Goal: Navigation & Orientation: Find specific page/section

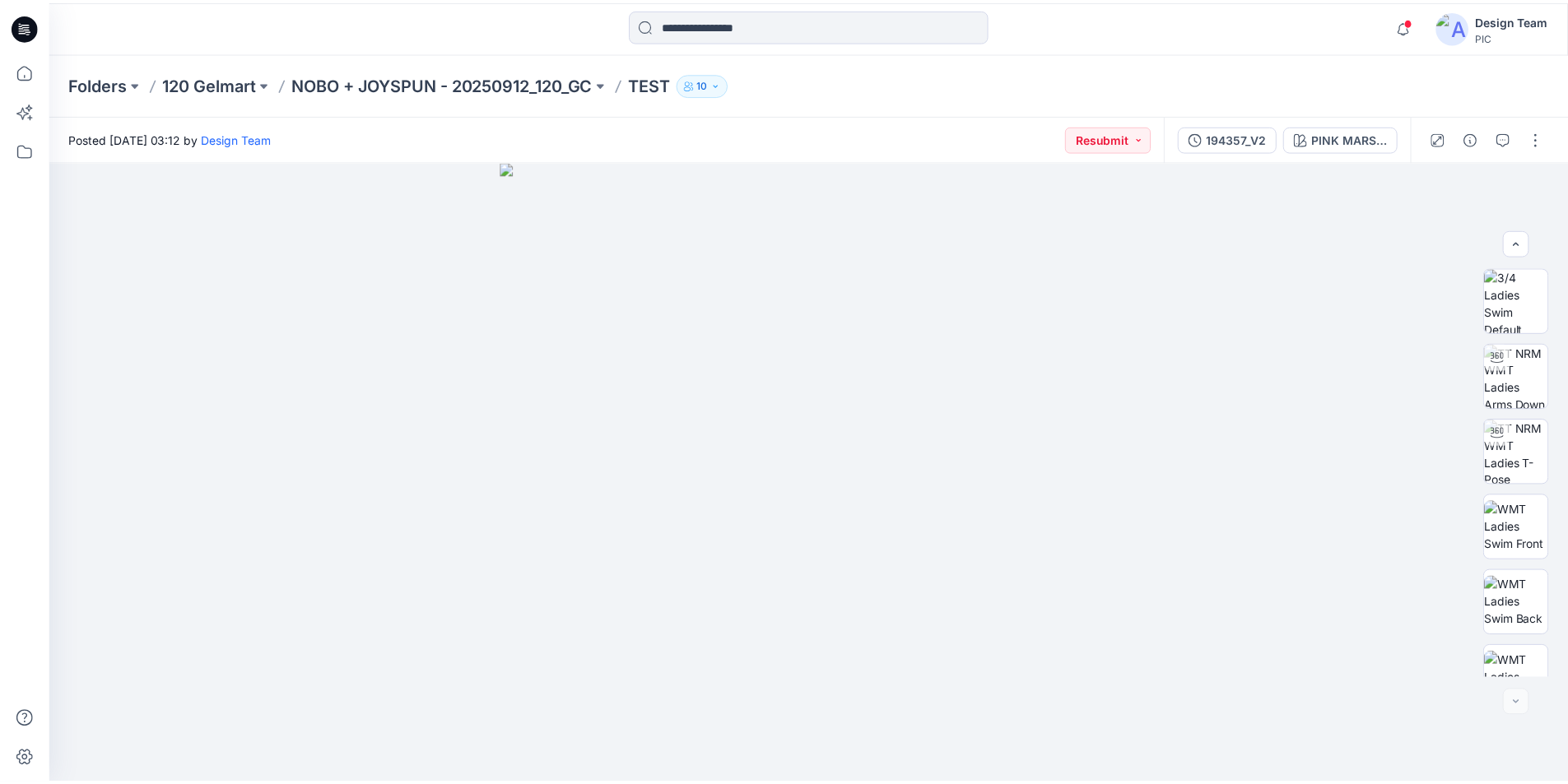
scroll to position [260, 0]
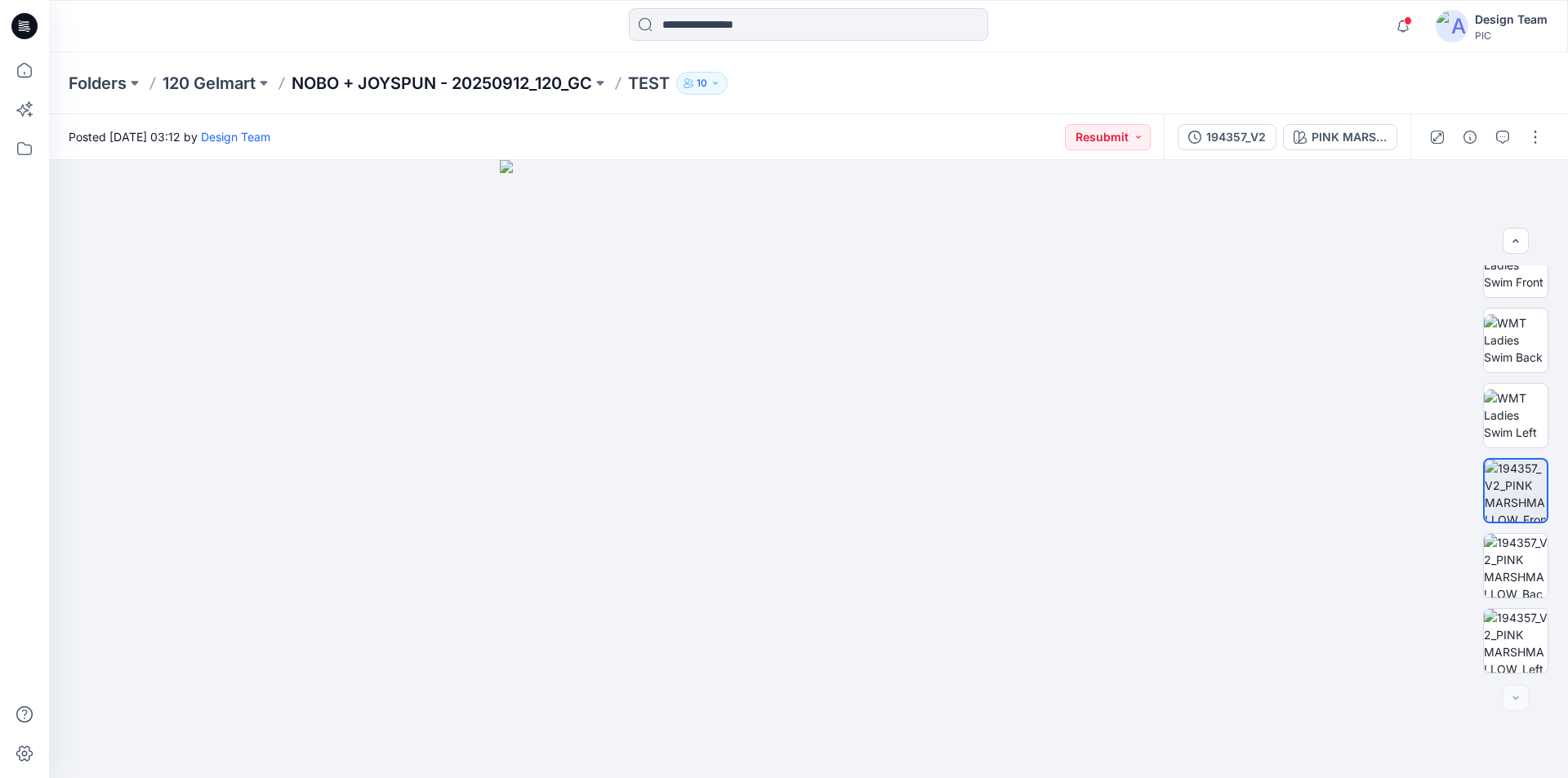
click at [317, 75] on p "NOBO + JOYSPUN - 20250912_120_GC" at bounding box center [442, 84] width 301 height 23
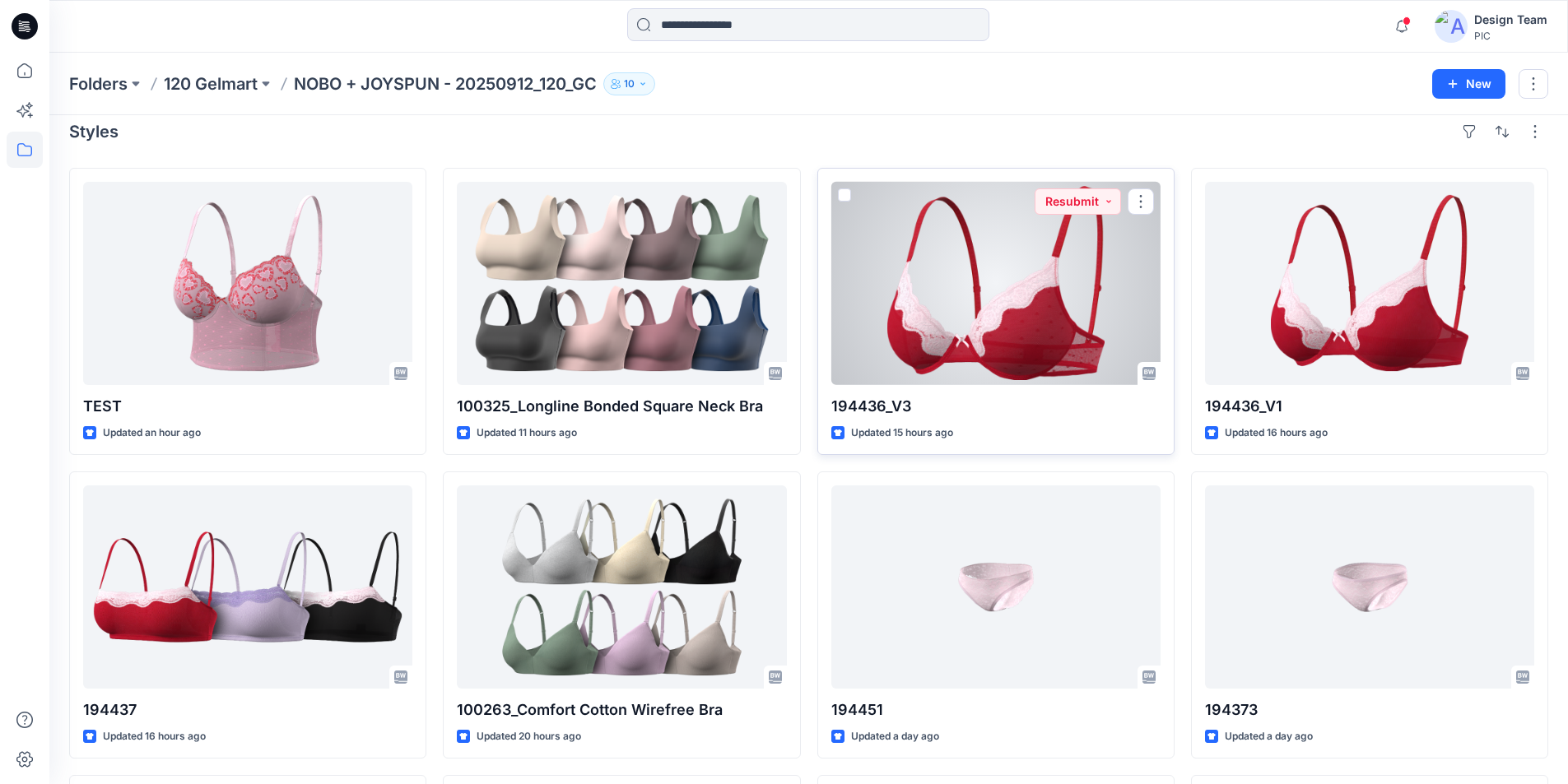
scroll to position [412, 0]
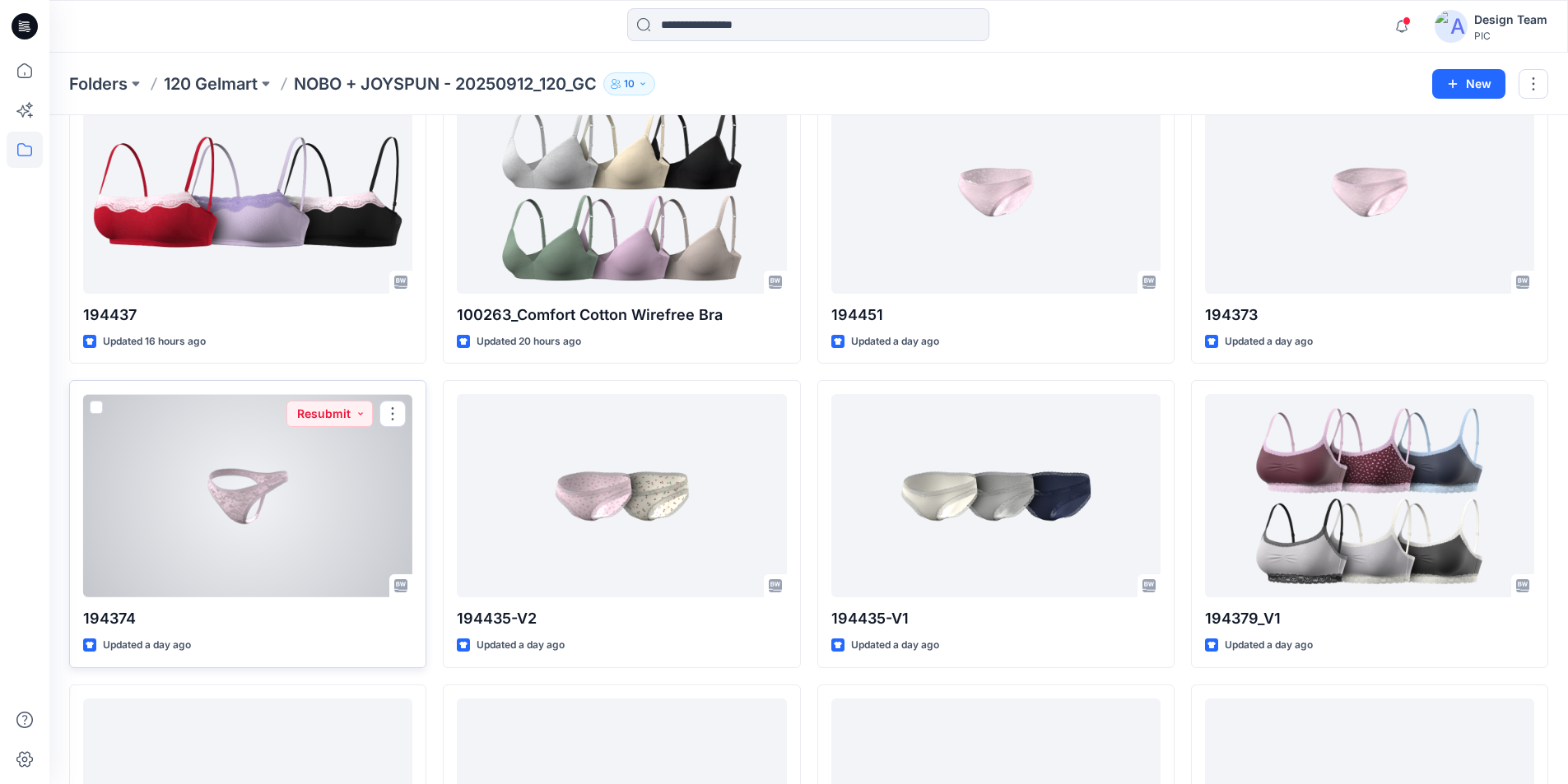
click at [226, 450] on div at bounding box center [247, 495] width 329 height 203
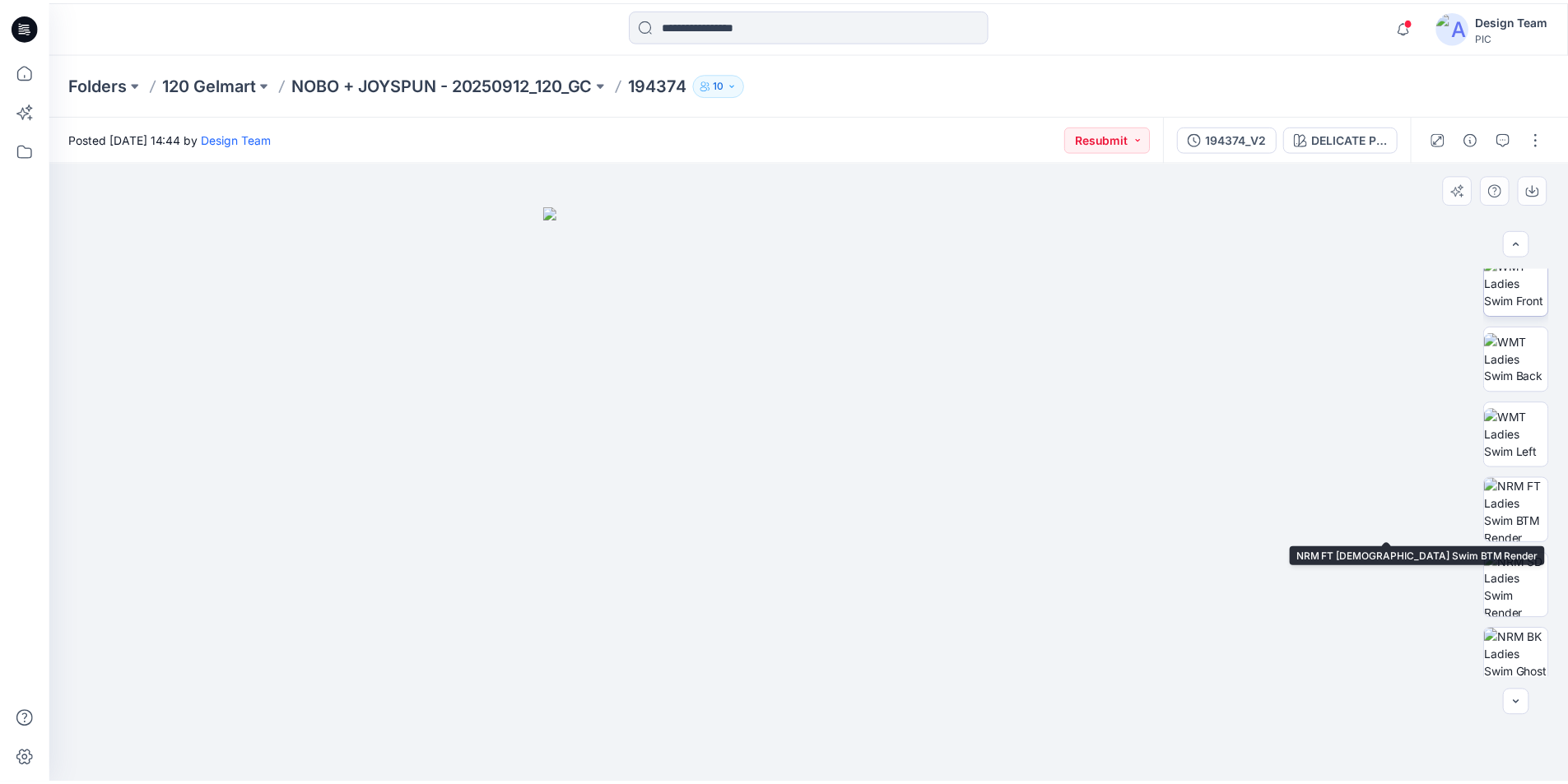
scroll to position [247, 0]
click at [1526, 504] on img at bounding box center [1528, 507] width 64 height 64
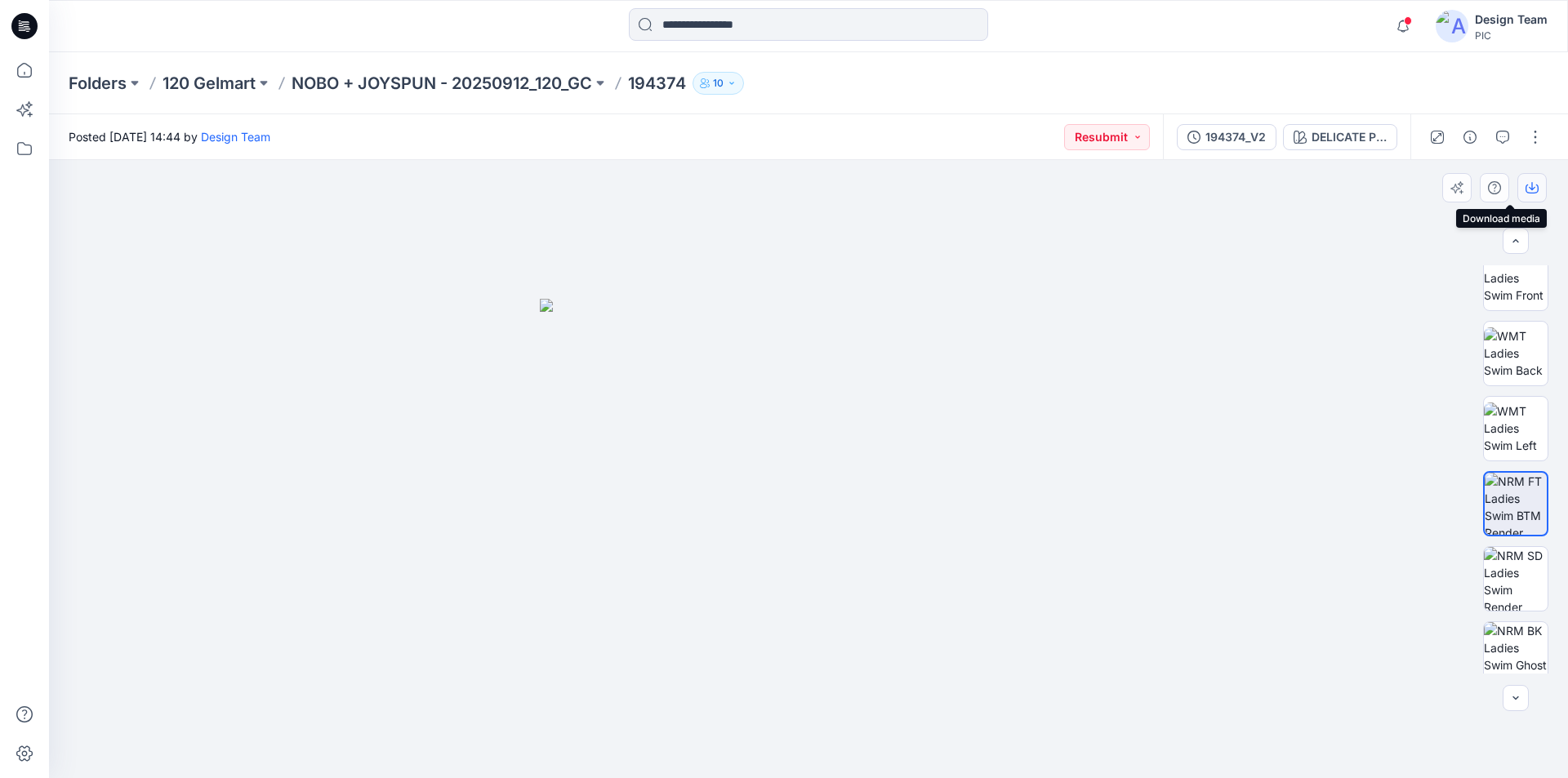
click at [1532, 187] on icon "button" at bounding box center [1531, 187] width 13 height 13
click at [1522, 565] on img at bounding box center [1515, 578] width 63 height 63
click at [1531, 186] on icon "button" at bounding box center [1531, 187] width 13 height 13
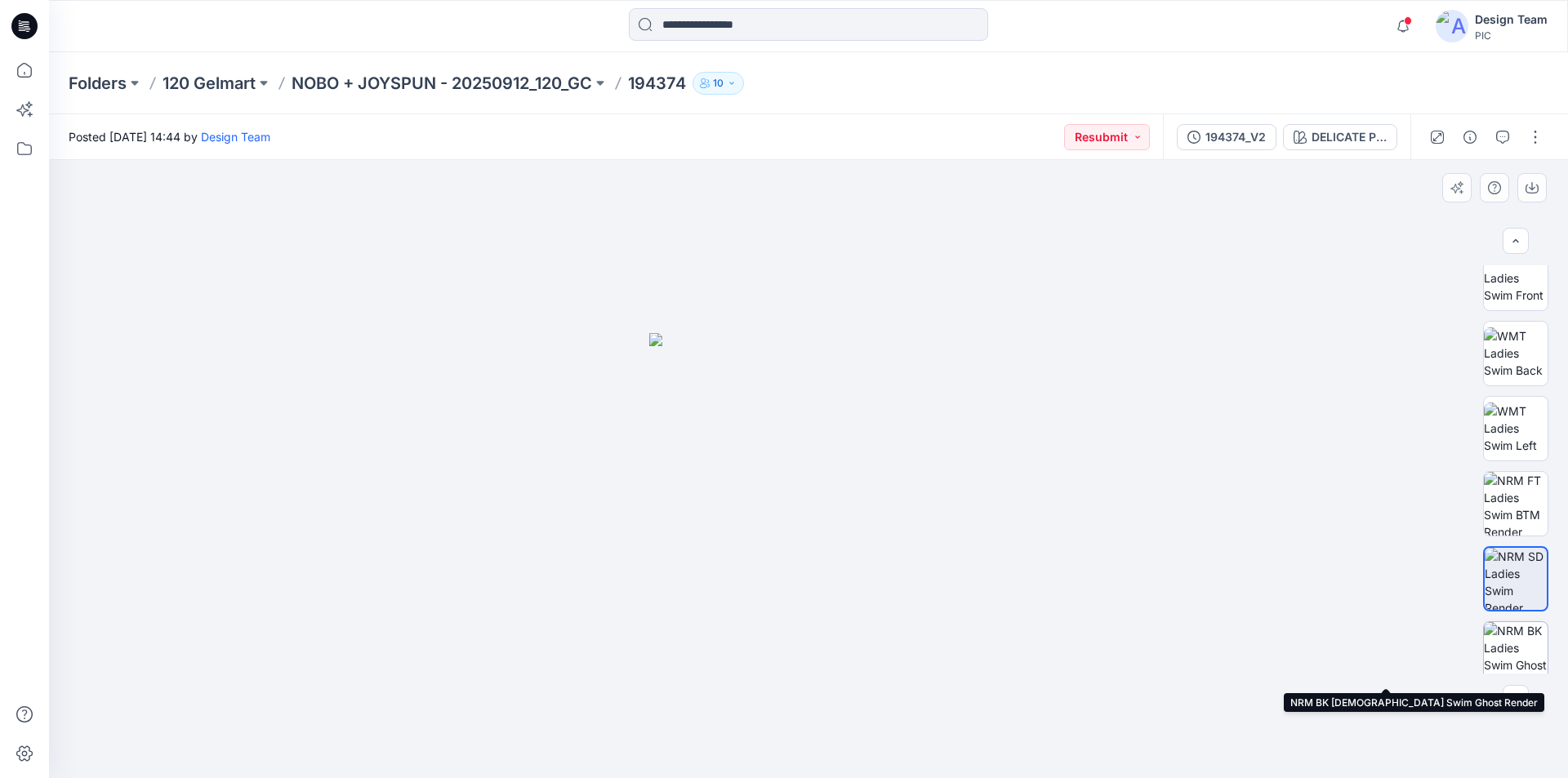
click at [1516, 649] on img at bounding box center [1515, 653] width 63 height 63
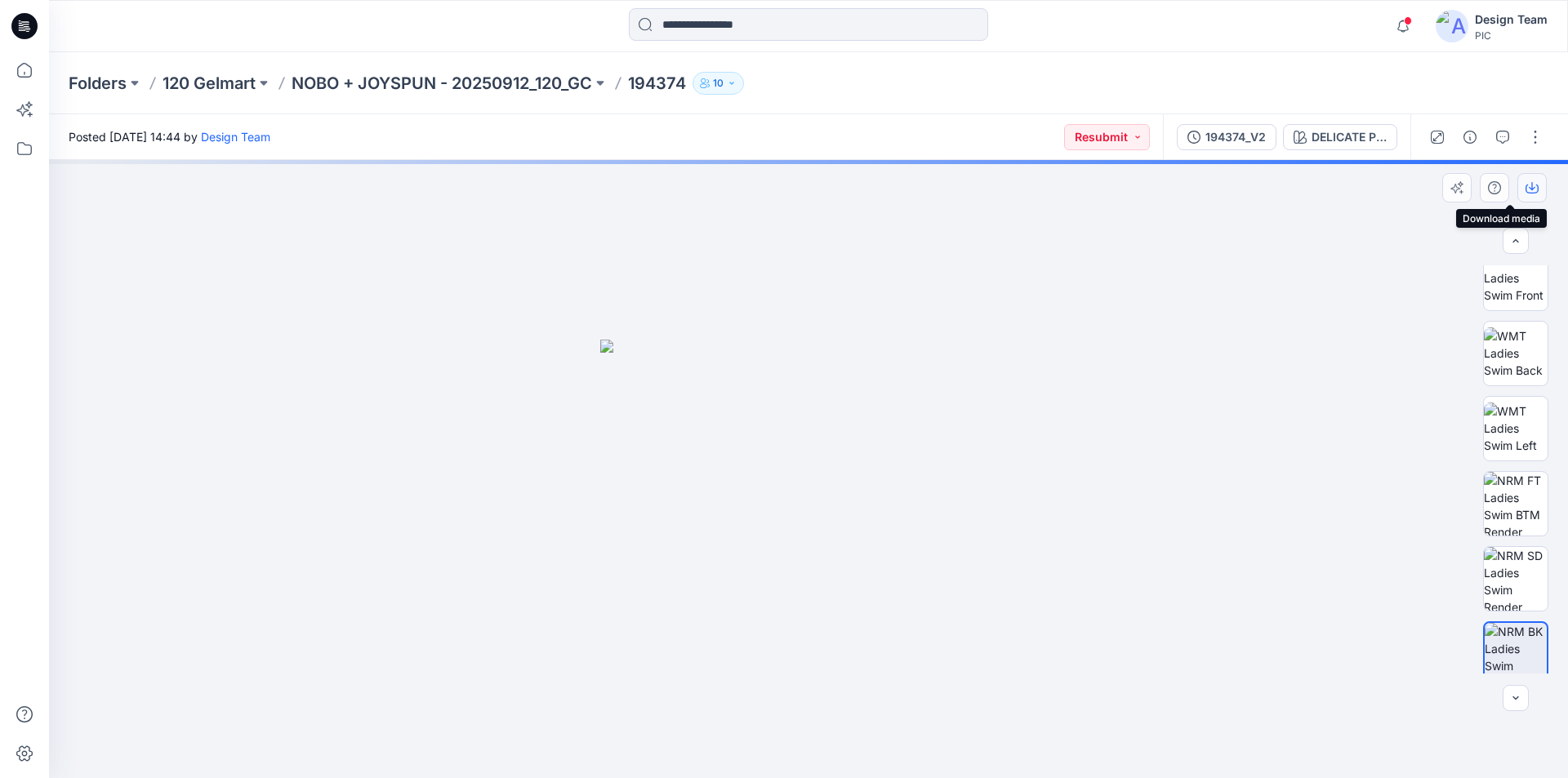
click at [1531, 189] on icon "button" at bounding box center [1531, 187] width 13 height 13
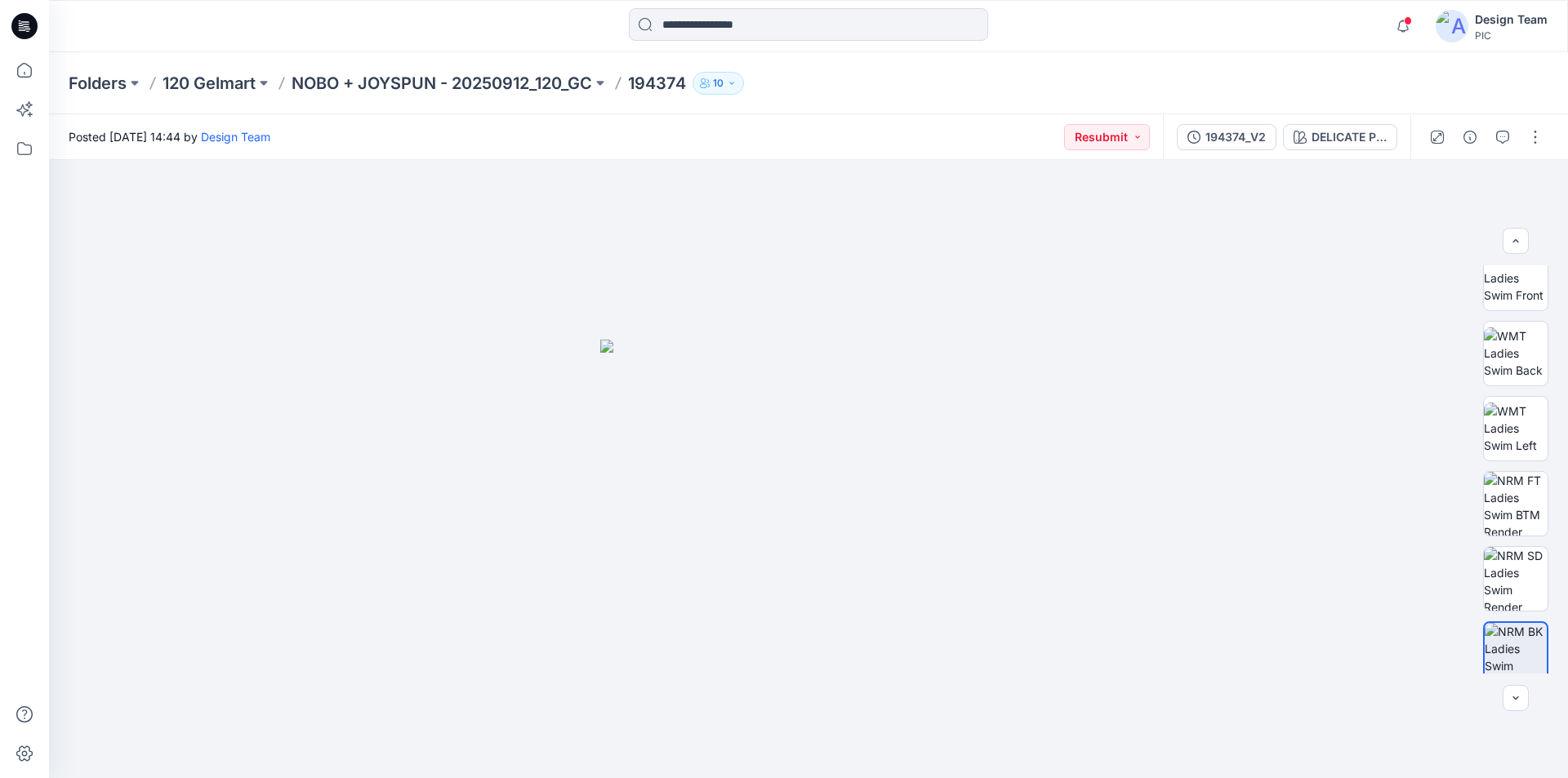
click at [26, 24] on icon at bounding box center [26, 24] width 7 height 1
